Goal: Find specific page/section: Find specific page/section

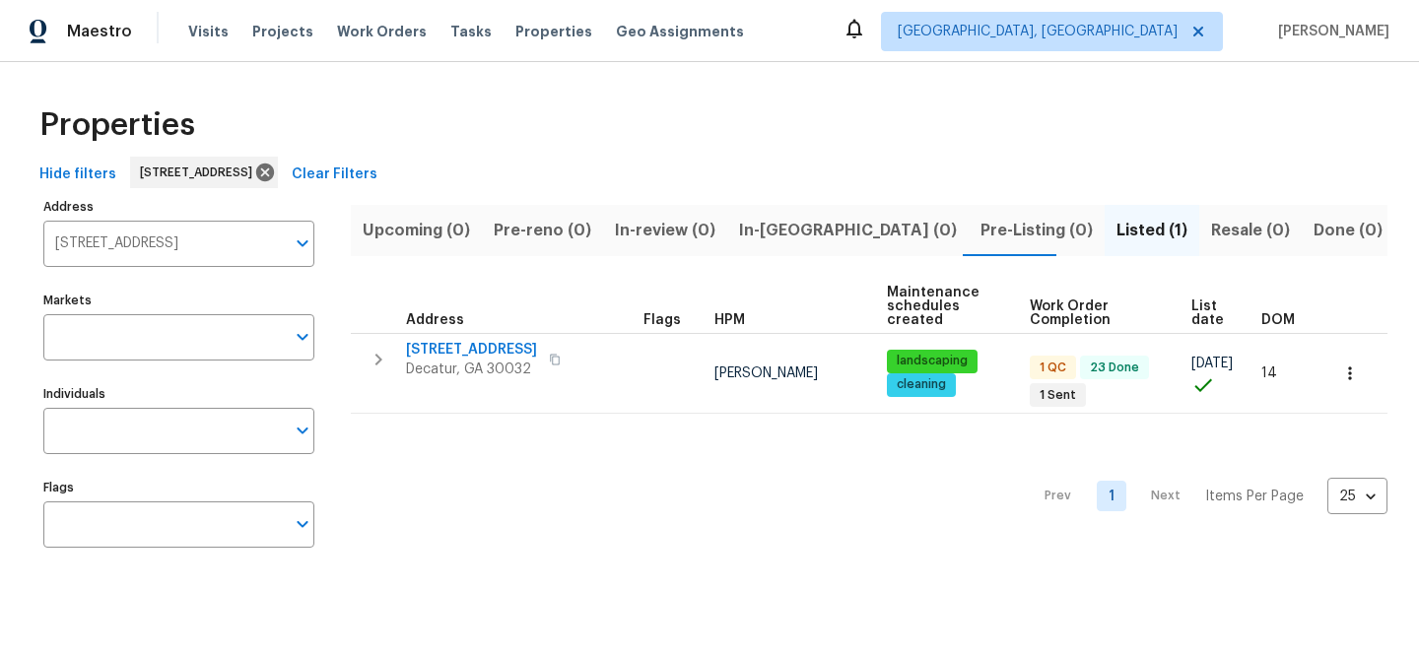
click at [377, 172] on span "Clear Filters" at bounding box center [335, 175] width 86 height 25
click at [391, 172] on div "Hide filters [STREET_ADDRESS] Clear Filters" at bounding box center [710, 175] width 1356 height 36
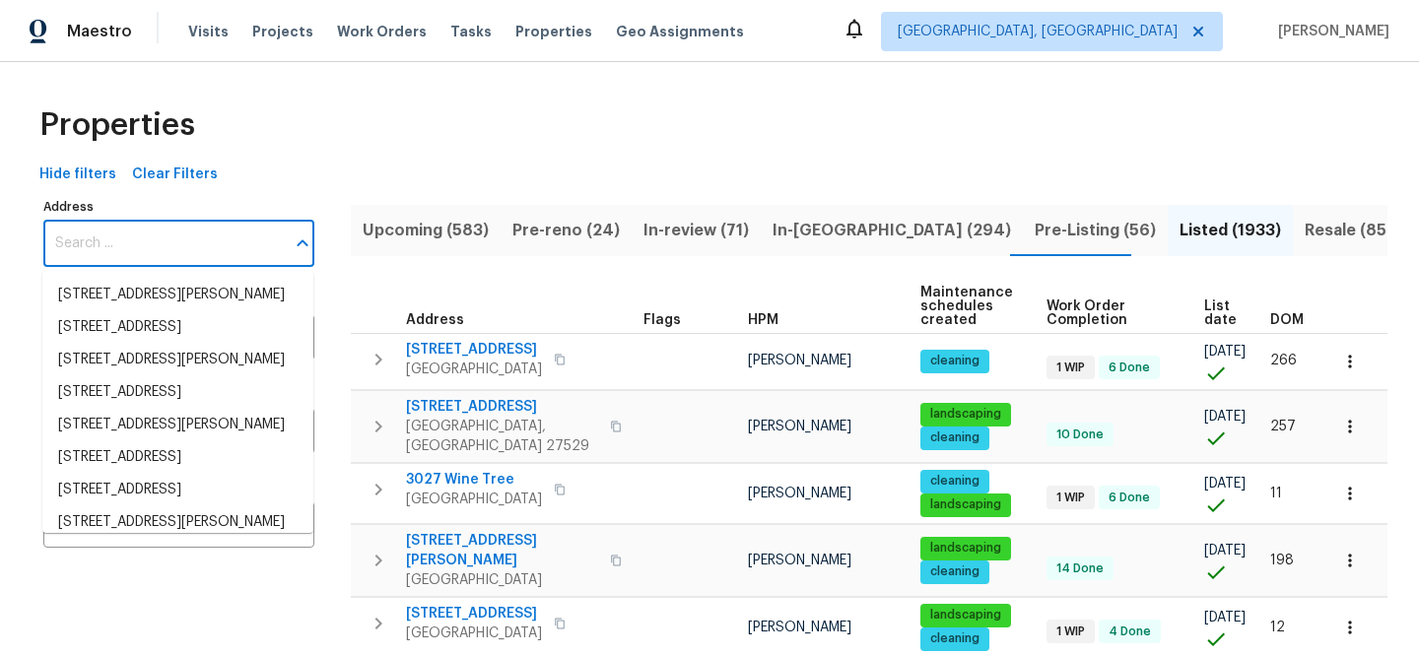
click at [206, 248] on input "Address" at bounding box center [163, 244] width 241 height 46
paste input "[STREET_ADDRESS]"
type input "[STREET_ADDRESS]"
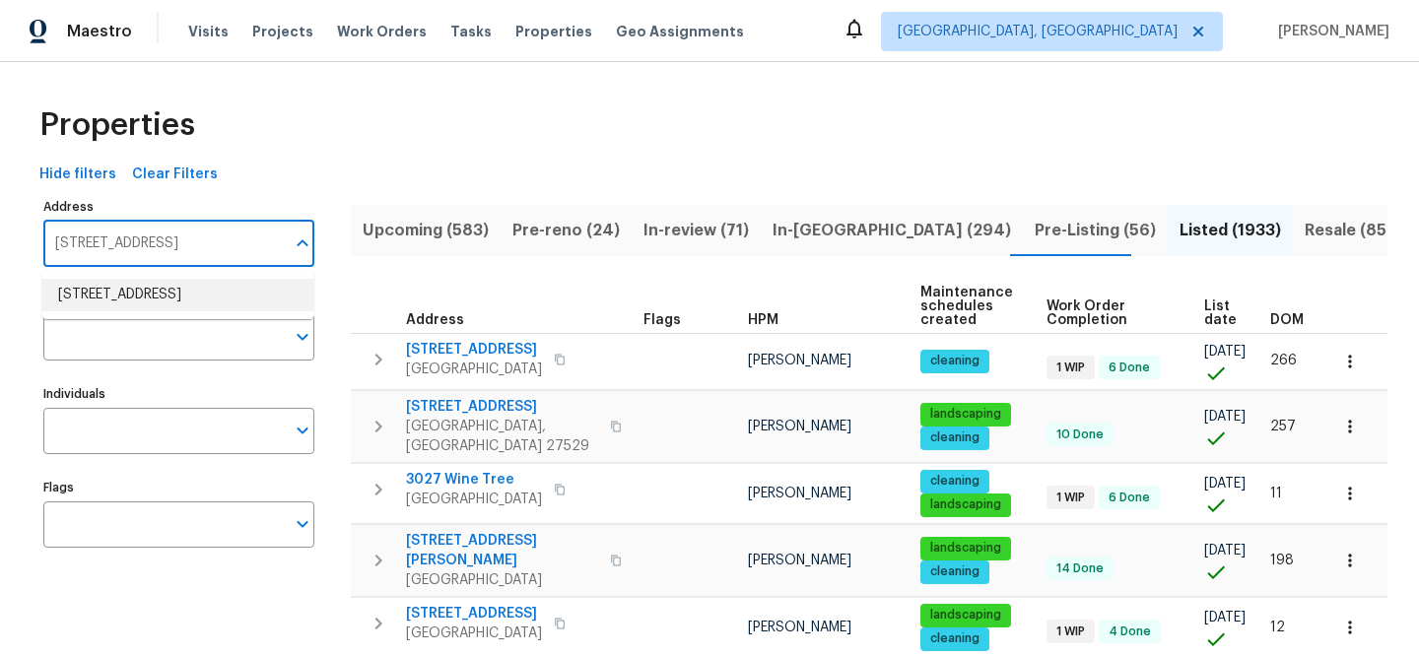
click at [236, 282] on li "[STREET_ADDRESS]" at bounding box center [177, 295] width 271 height 33
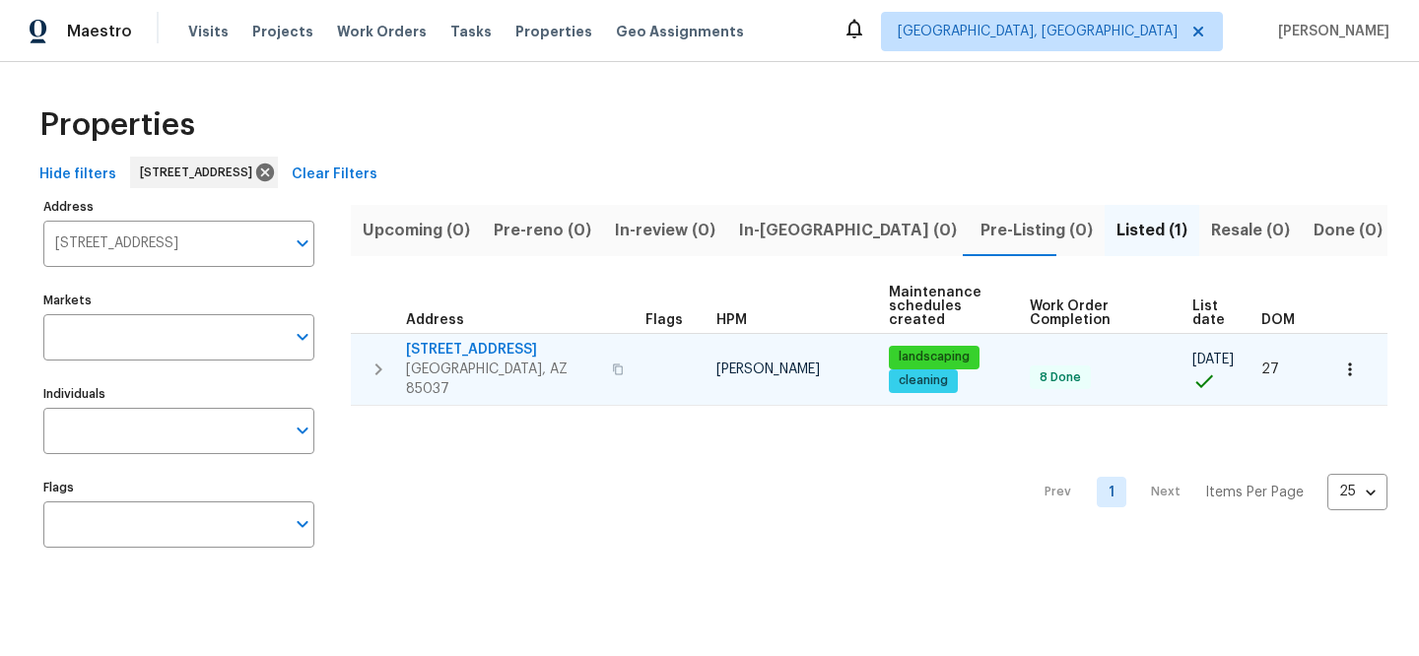
click at [506, 343] on span "[STREET_ADDRESS]" at bounding box center [503, 350] width 194 height 20
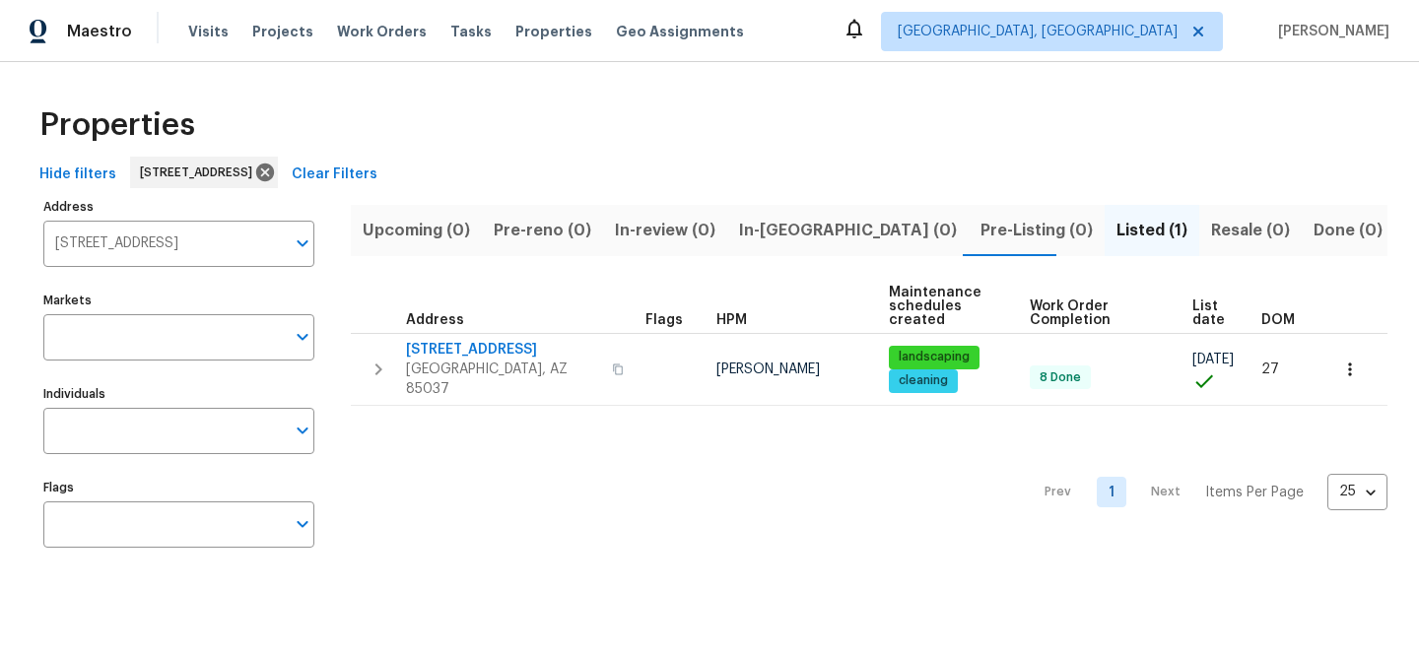
click at [377, 169] on span "Clear Filters" at bounding box center [335, 175] width 86 height 25
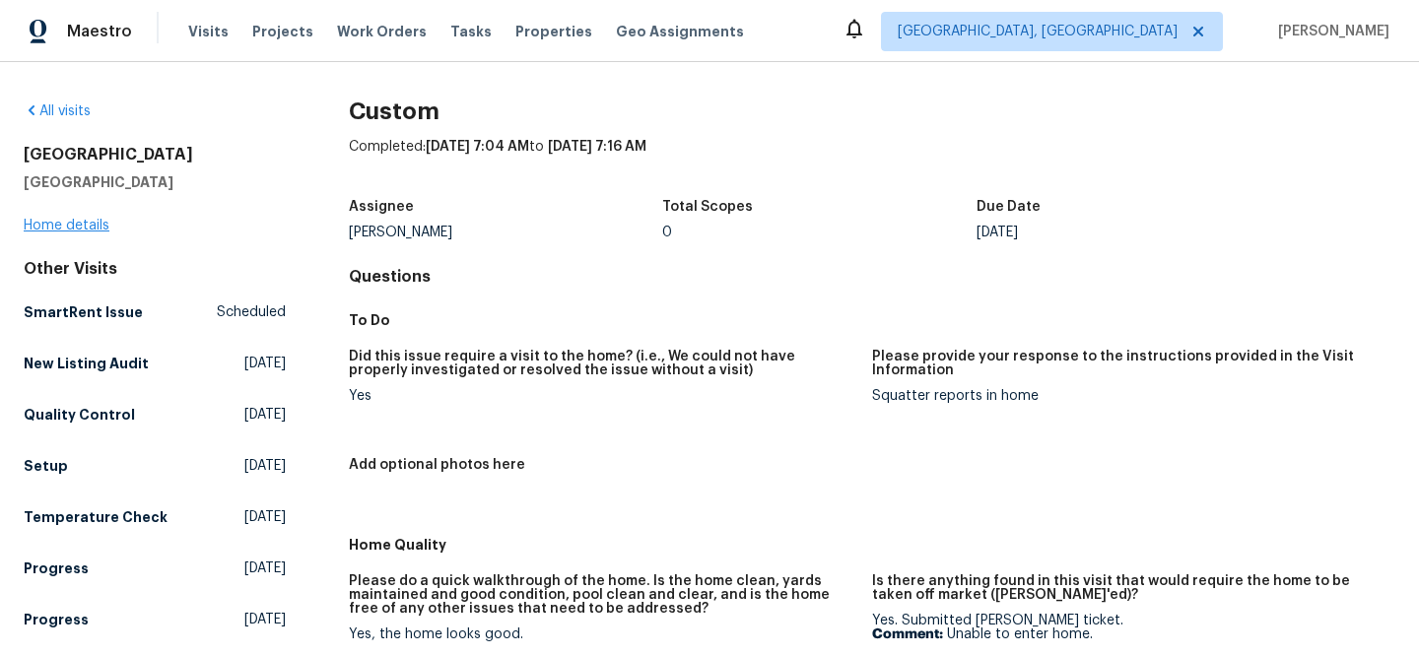
click at [108, 226] on div "124 Blossom Valley Strm Buda, TX 78610 Home details" at bounding box center [155, 190] width 262 height 91
click at [102, 225] on link "Home details" at bounding box center [67, 226] width 86 height 14
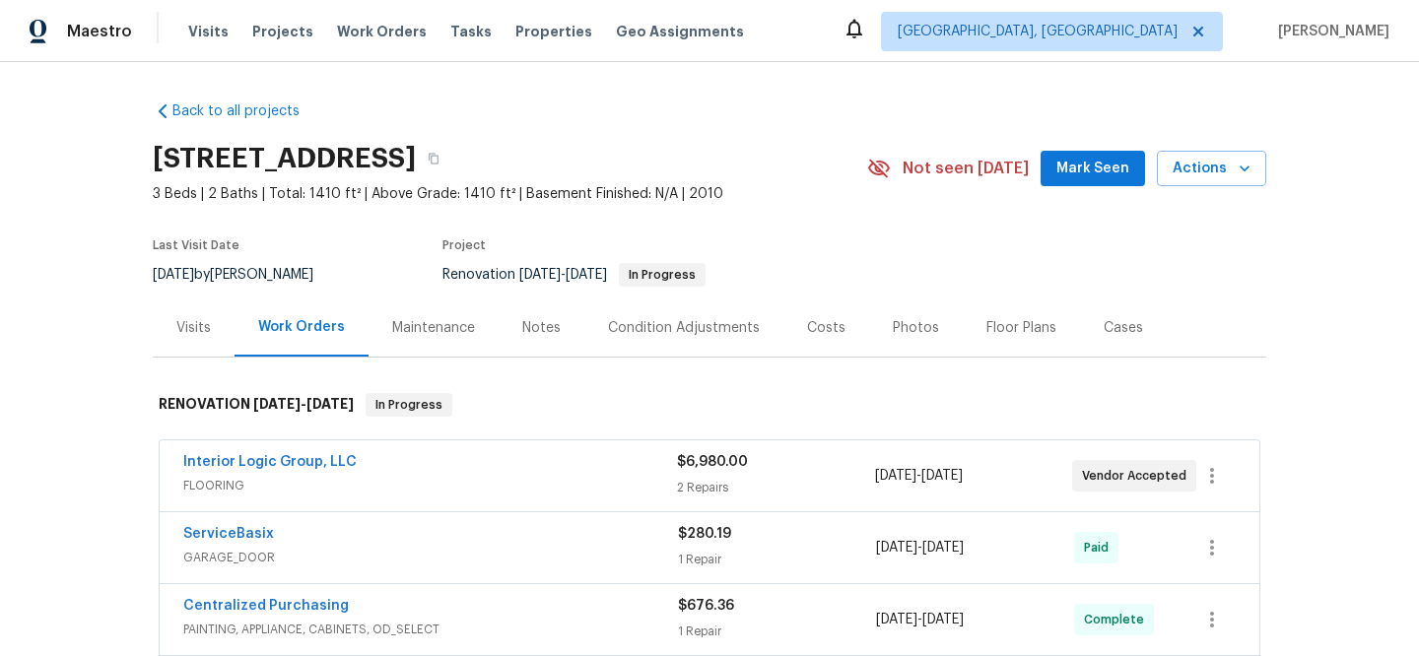
click at [197, 326] on div "Visits" at bounding box center [193, 328] width 34 height 20
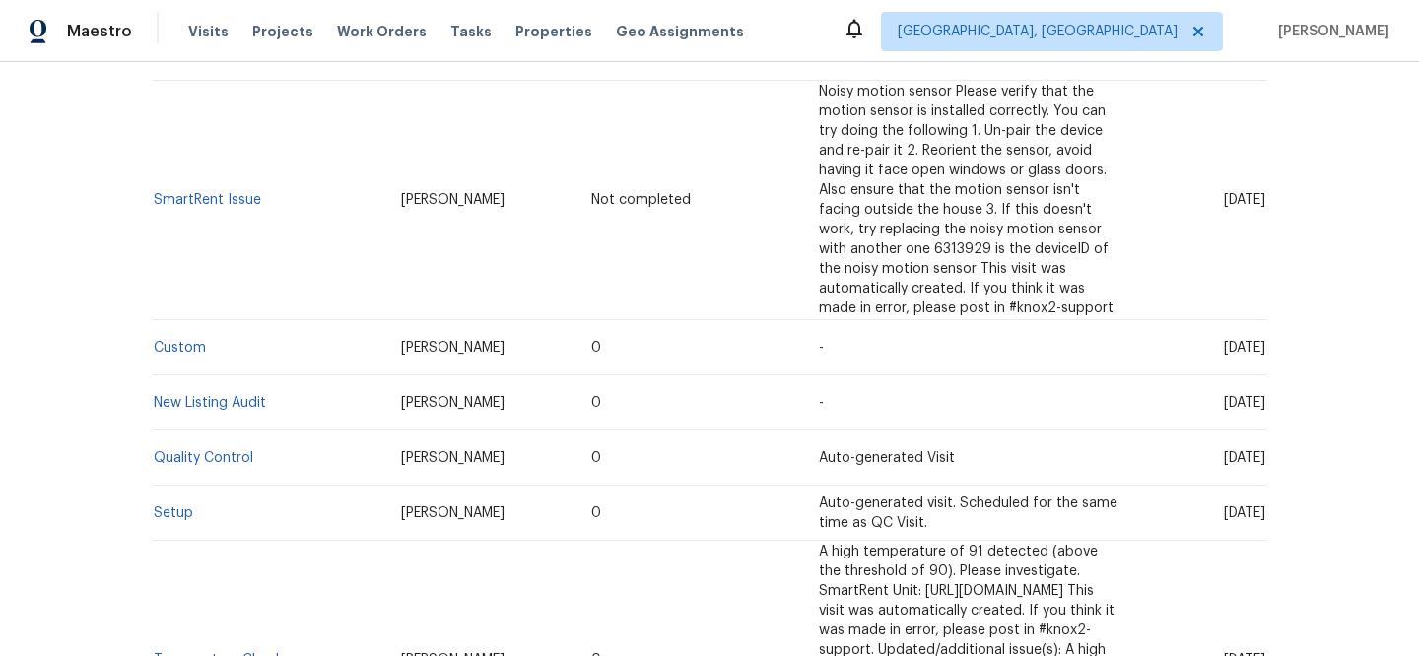
scroll to position [63, 0]
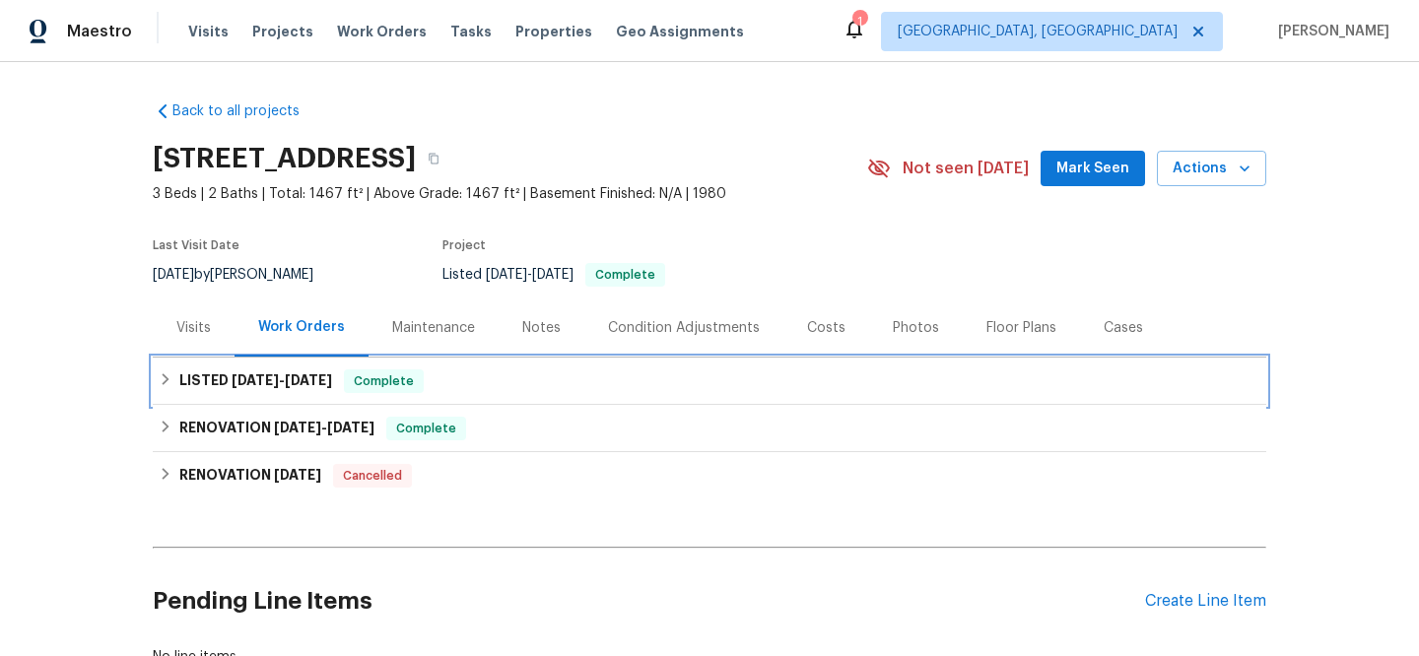
click at [459, 384] on div "LISTED [DATE] - [DATE] Complete" at bounding box center [710, 381] width 1102 height 24
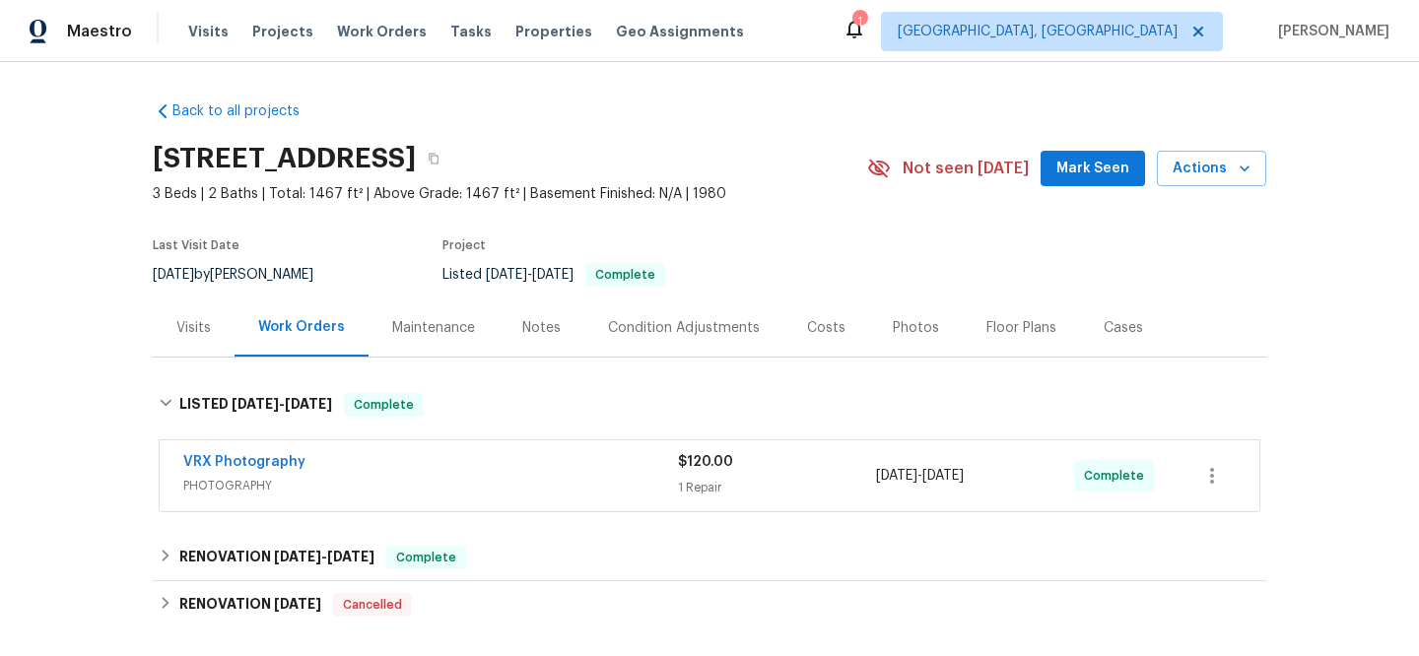
click at [198, 319] on div "Visits" at bounding box center [193, 328] width 34 height 20
